Goal: Communication & Community: Answer question/provide support

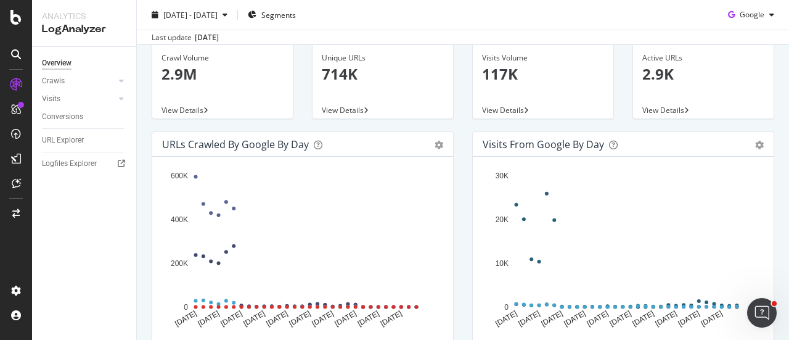
scroll to position [62, 0]
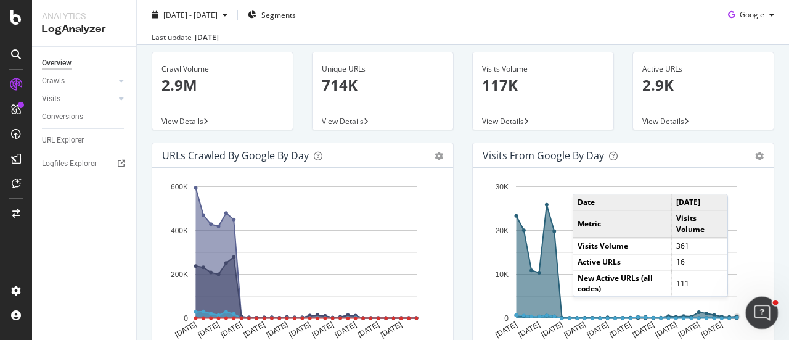
click at [768, 311] on icon "Ouvrir le Messenger Intercom" at bounding box center [760, 311] width 20 height 20
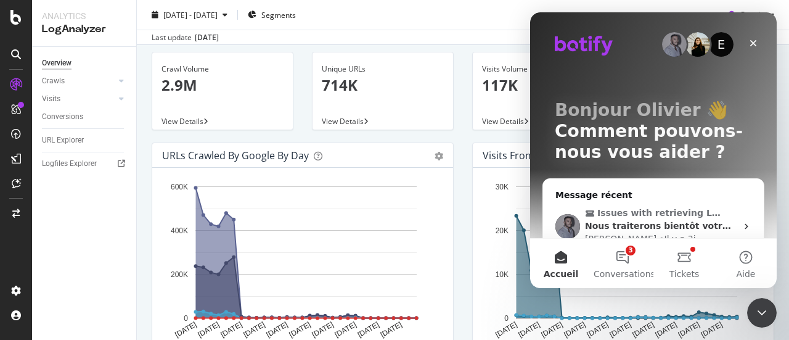
scroll to position [123, 0]
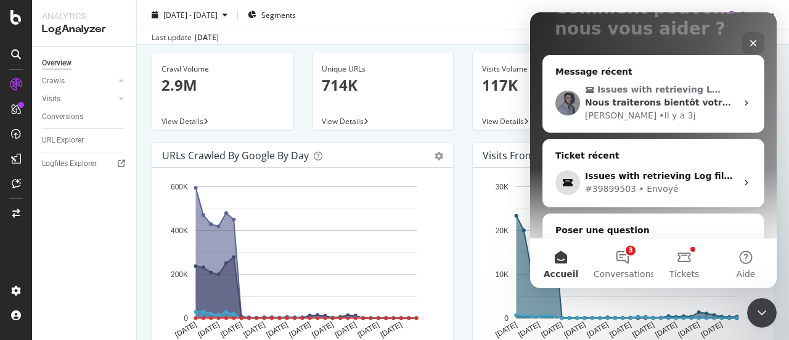
click at [644, 101] on span "Nous traiterons bientôt votre ticket" at bounding box center [672, 102] width 174 height 10
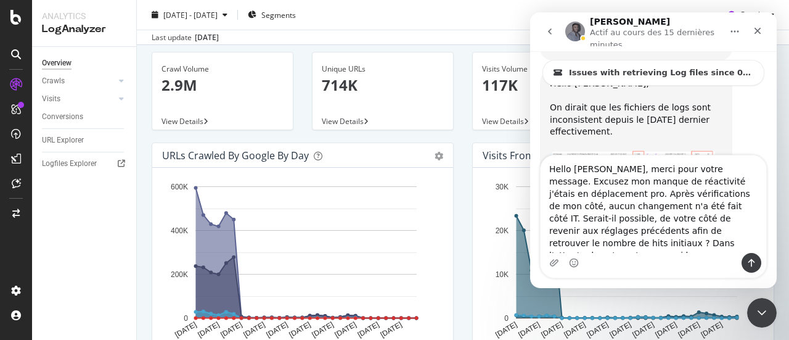
scroll to position [2518, 0]
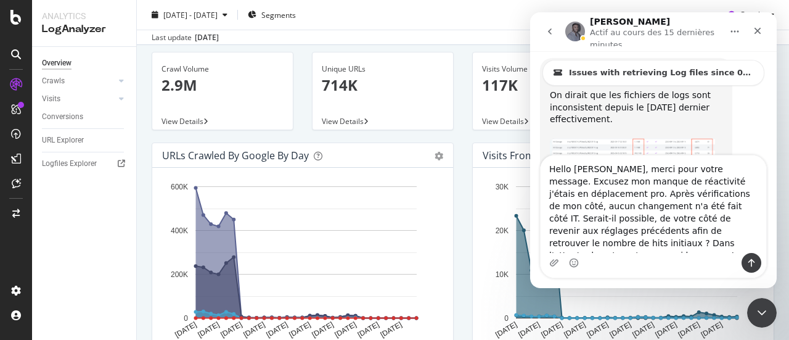
type textarea "Hello [PERSON_NAME], merci pour votre message. Excusez mon manque de réactivité…"
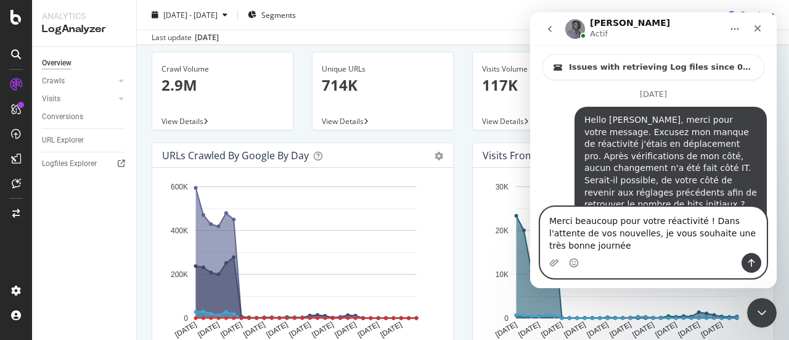
scroll to position [2783, 0]
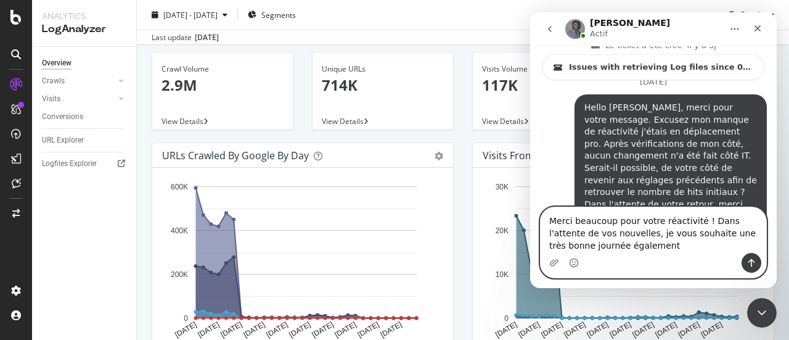
type textarea "Merci beaucoup pour votre réactivité ! Dans l'attente de vos nouvelles, je vous…"
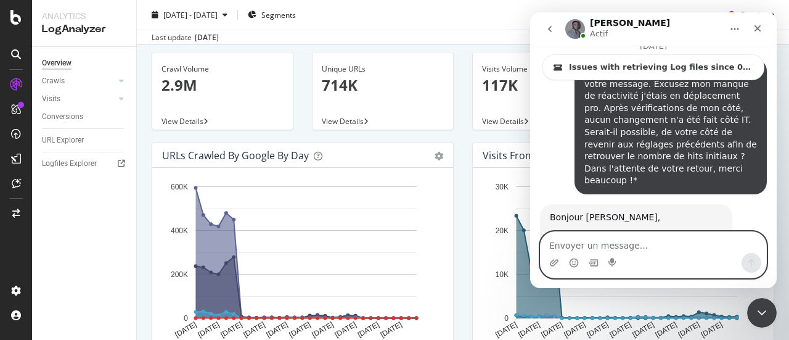
scroll to position [2820, 0]
